Goal: Task Accomplishment & Management: Manage account settings

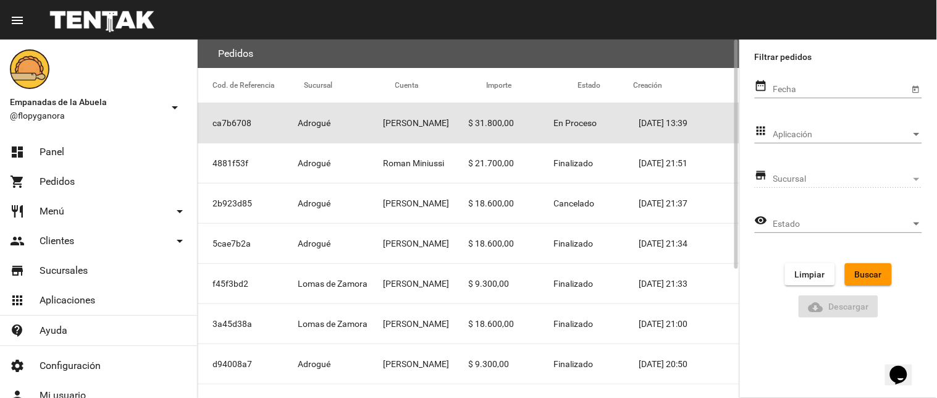
click at [579, 120] on span "En Proceso" at bounding box center [575, 123] width 43 height 12
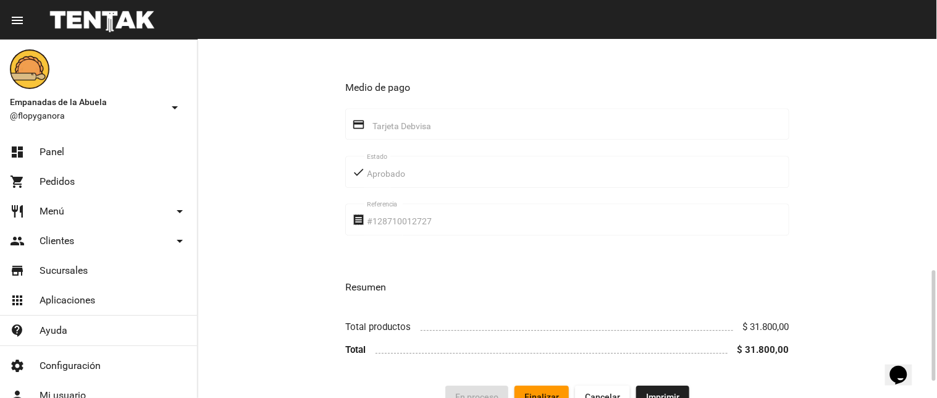
scroll to position [796, 0]
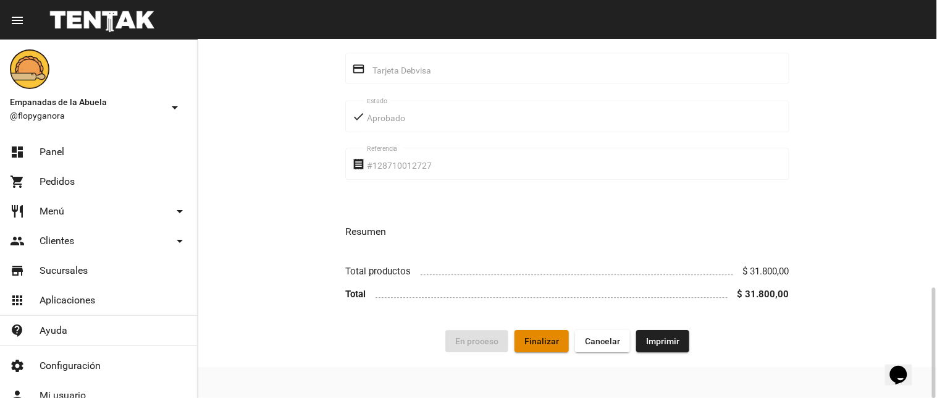
click at [541, 348] on button "Finalizar" at bounding box center [541, 341] width 54 height 22
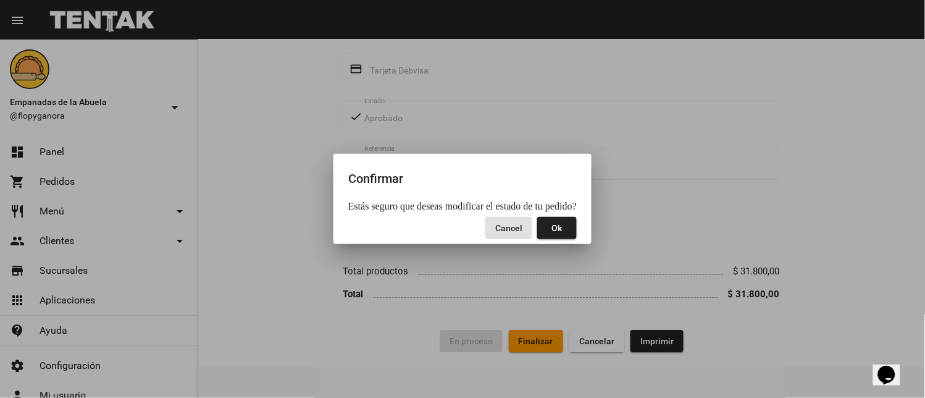
click at [565, 227] on button "Ok" at bounding box center [557, 228] width 40 height 22
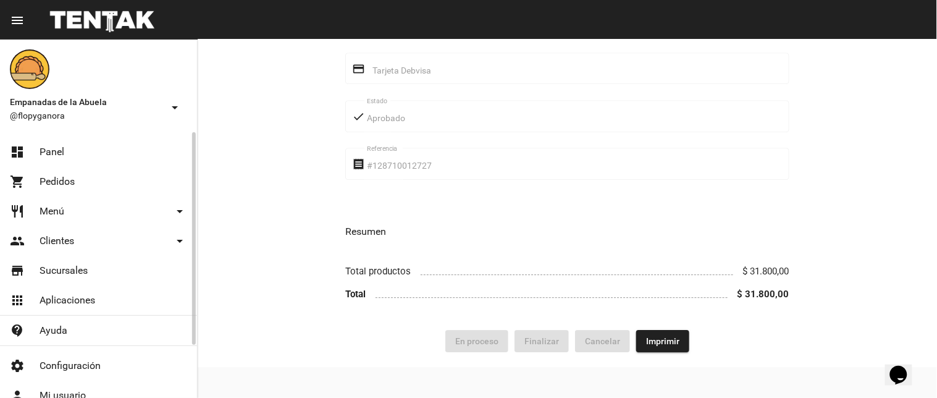
click at [86, 144] on link "dashboard Panel" at bounding box center [98, 152] width 197 height 30
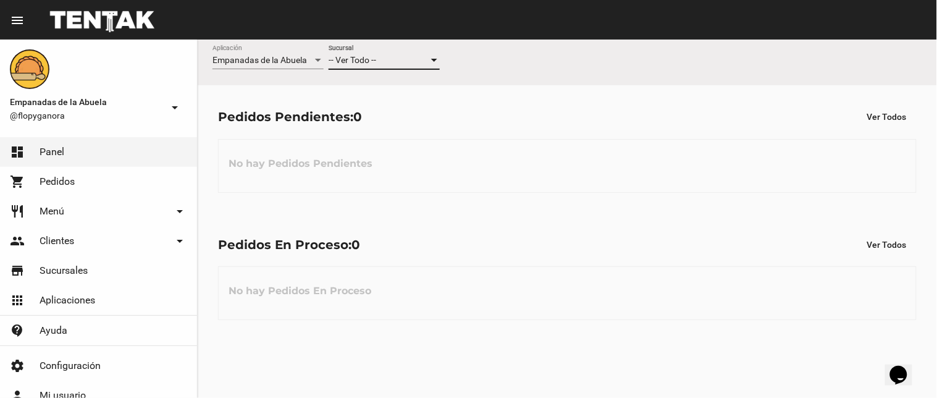
click at [347, 62] on span "-- Ver Todo --" at bounding box center [352, 60] width 48 height 10
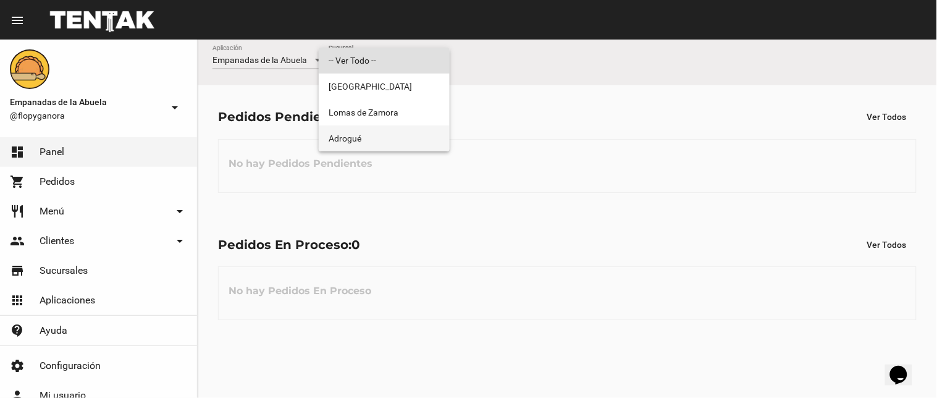
click at [381, 146] on span "Adrogué" at bounding box center [383, 138] width 111 height 26
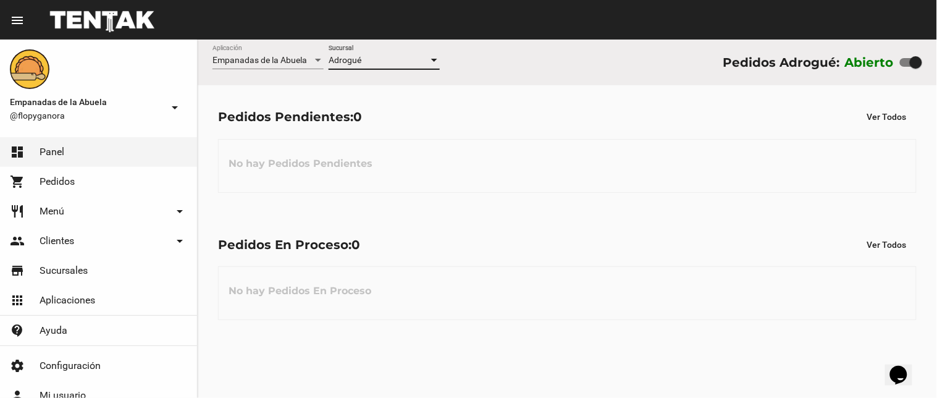
click at [342, 60] on span "Adrogué" at bounding box center [344, 60] width 33 height 10
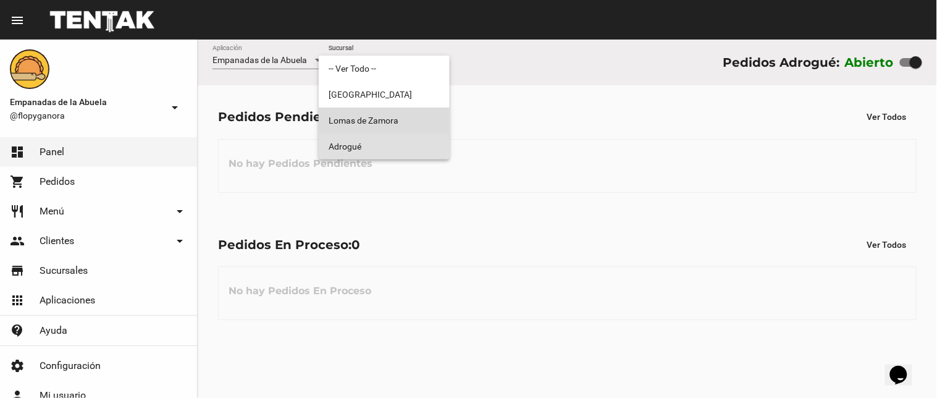
click at [348, 127] on span "Lomas de Zamora" at bounding box center [383, 120] width 111 height 26
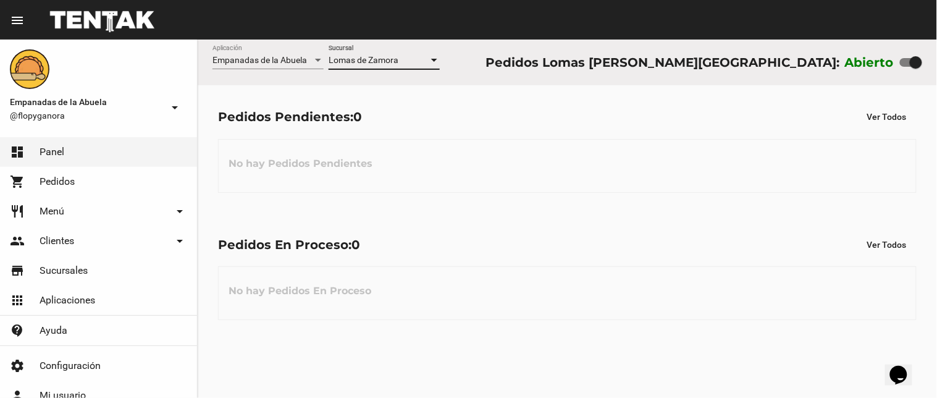
click at [362, 70] on div "Lomas de Zamora Sucursal" at bounding box center [383, 62] width 111 height 35
click at [365, 66] on div "Lomas de Zamora Sucursal" at bounding box center [383, 57] width 111 height 24
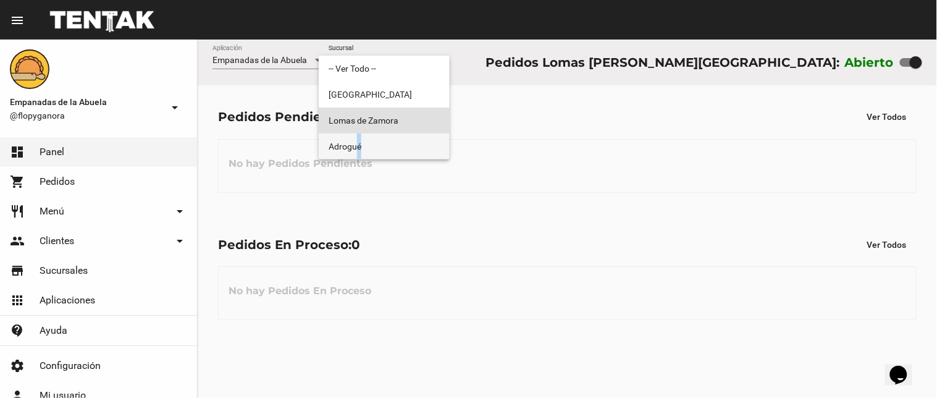
click at [359, 145] on span "Adrogué" at bounding box center [383, 146] width 111 height 26
